Goal: Complete application form

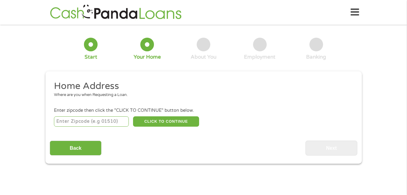
click at [93, 120] on input "number" at bounding box center [91, 121] width 75 height 10
type input "44614"
click at [152, 124] on button "CLICK TO CONTINUE" at bounding box center [166, 121] width 66 height 10
type input "44614"
type input "Canal [PERSON_NAME]"
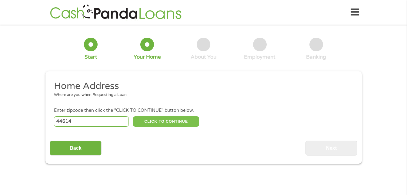
select select "[US_STATE]"
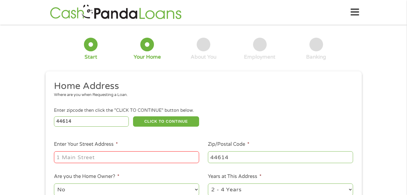
click at [133, 156] on input "Enter Your Street Address *" at bounding box center [126, 157] width 145 height 12
type input "[STREET_ADDRESS][PERSON_NAME][US_STATE]"
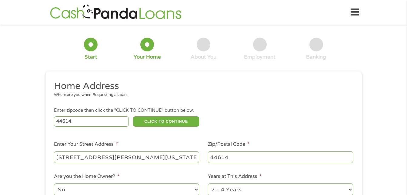
drag, startPoint x: 159, startPoint y: 178, endPoint x: 160, endPoint y: 173, distance: 5.3
click at [160, 173] on li "Are you the Home Owner? * No Yes" at bounding box center [127, 185] width 154 height 24
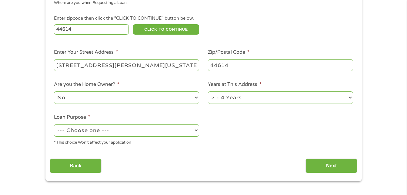
scroll to position [97, 0]
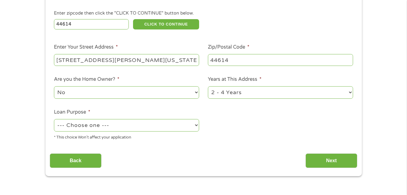
click at [195, 126] on select "--- Choose one --- Pay Bills Debt Consolidation Home Improvement Major Purchase…" at bounding box center [126, 125] width 145 height 12
select select "paybills"
click at [54, 119] on select "--- Choose one --- Pay Bills Debt Consolidation Home Improvement Major Purchase…" at bounding box center [126, 125] width 145 height 12
click at [315, 164] on input "Next" at bounding box center [332, 160] width 52 height 15
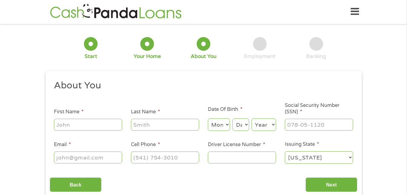
scroll to position [0, 0]
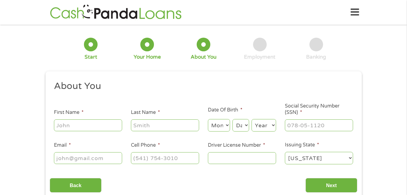
click at [83, 128] on input "First Name *" at bounding box center [88, 125] width 68 height 12
type input "[PERSON_NAME]"
select select "7"
select select "18"
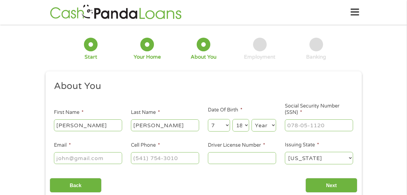
select select "1990"
type input "[EMAIL_ADDRESS][DOMAIN_NAME]"
type input "[PHONE_NUMBER]"
click at [213, 158] on input "Driver License Number *" at bounding box center [242, 158] width 68 height 12
type input "tm313215"
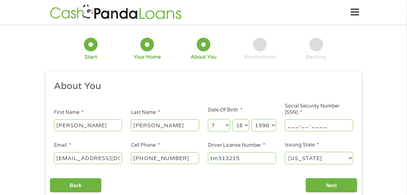
click at [319, 128] on input "___-__-____" at bounding box center [319, 125] width 68 height 12
type input "284-92-3230"
click at [337, 182] on input "Next" at bounding box center [332, 185] width 52 height 15
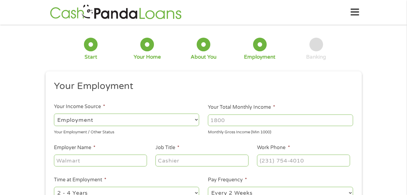
scroll to position [51, 2]
click at [327, 121] on input "Your Total Monthly Income *" at bounding box center [280, 120] width 145 height 12
type input "3200"
click at [117, 158] on input "Employer Name *" at bounding box center [100, 160] width 93 height 12
type input "emoloy temps"
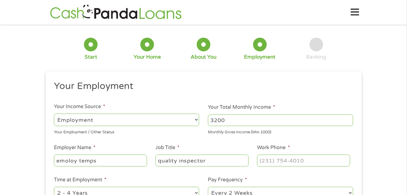
type input "quality inspector"
type input "[PHONE_NUMBER]"
click at [94, 174] on ul "Your Employment Your Income Source * --- Choose one --- Employment [DEMOGRAPHIC…" at bounding box center [204, 158] width 308 height 157
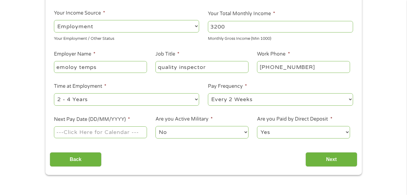
scroll to position [97, 0]
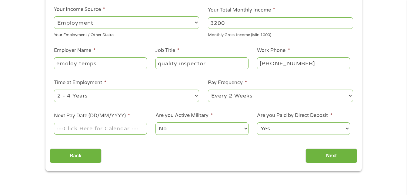
click at [101, 100] on select "--- Choose one --- 1 Year or less 1 - 2 Years 2 - 4 Years Over 4 Years" at bounding box center [126, 95] width 145 height 12
click at [54, 89] on select "--- Choose one --- 1 Year or less 1 - 2 Years 2 - 4 Years Over 4 Years" at bounding box center [126, 95] width 145 height 12
select select "12months"
select select "weekly"
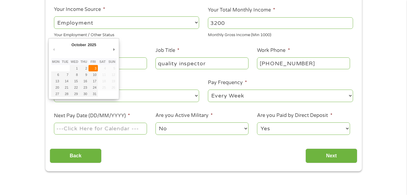
type input "[DATE]"
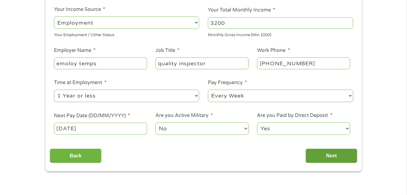
click at [331, 158] on input "Next" at bounding box center [332, 155] width 52 height 15
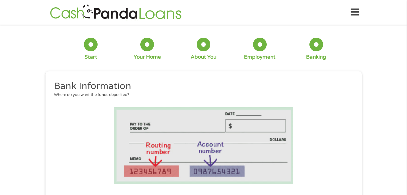
scroll to position [39, 2]
